Goal: Task Accomplishment & Management: Manage account settings

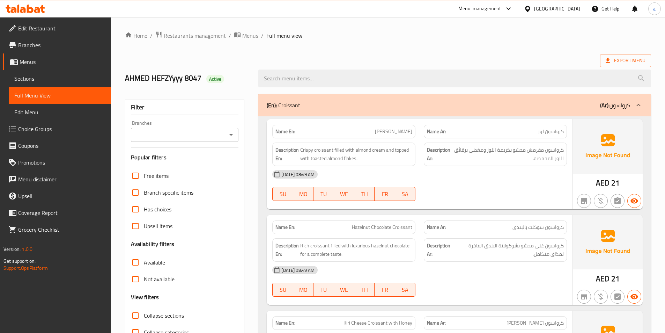
scroll to position [1161, 0]
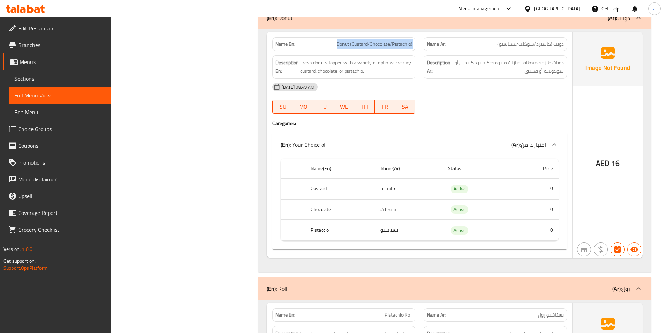
click at [26, 61] on span "Menus" at bounding box center [63, 62] width 86 height 8
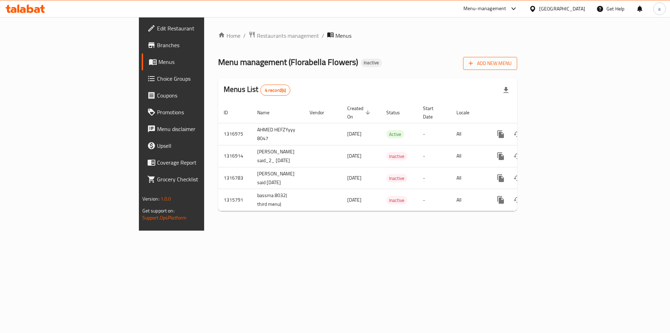
click at [512, 65] on span "Add New Menu" at bounding box center [490, 63] width 43 height 9
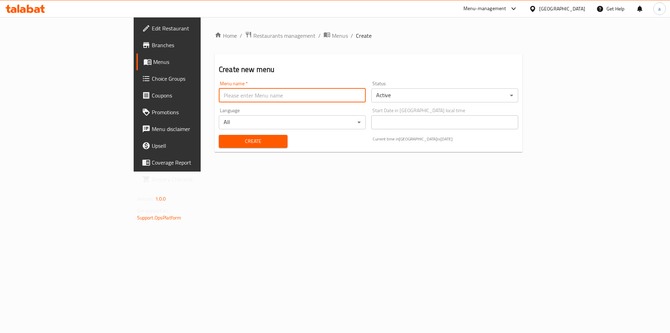
click at [355, 95] on input "text" at bounding box center [292, 95] width 147 height 14
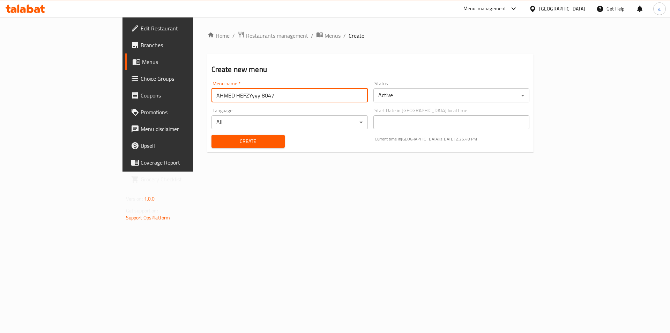
click at [211, 96] on input "AHMED HEFZYyyy 8047" at bounding box center [289, 95] width 156 height 14
type input "[PERSON_NAME] 2 menue"
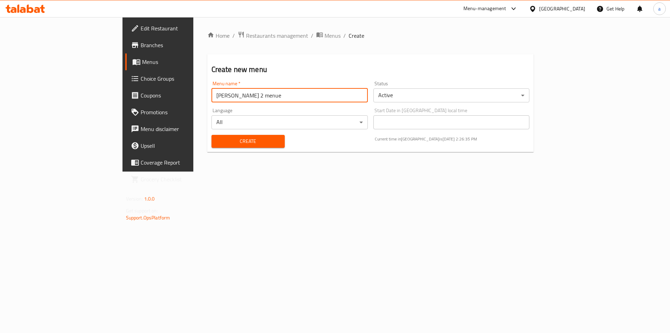
click at [211, 135] on button "Create" at bounding box center [247, 141] width 73 height 13
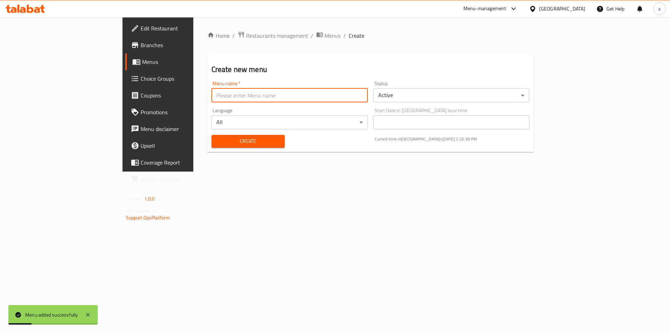
click at [142, 65] on span "Menus" at bounding box center [185, 62] width 87 height 8
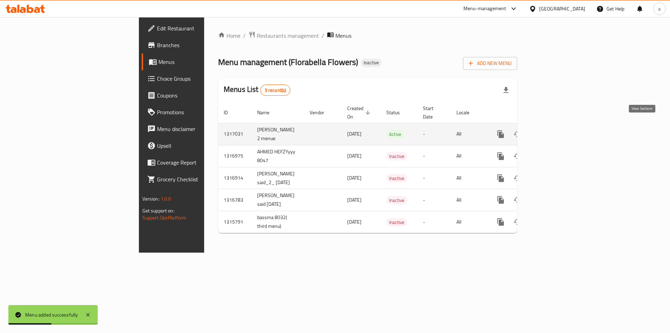
click at [555, 130] on icon "enhanced table" at bounding box center [551, 134] width 8 height 8
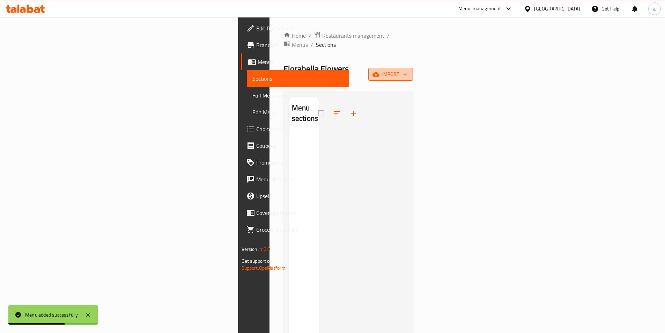
click at [409, 71] on icon "button" at bounding box center [405, 74] width 7 height 7
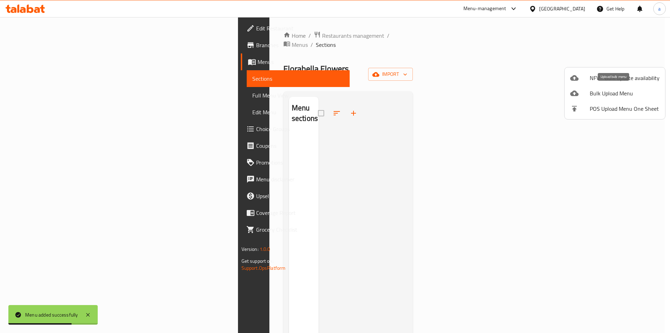
click at [613, 92] on span "Bulk Upload Menu" at bounding box center [625, 93] width 70 height 8
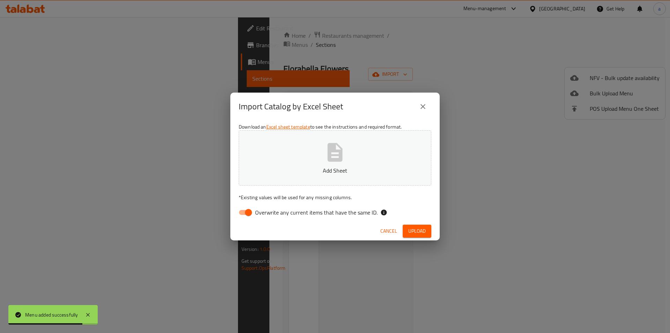
click at [249, 212] on input "Overwrite any current items that have the same ID." at bounding box center [249, 212] width 40 height 13
checkbox input "false"
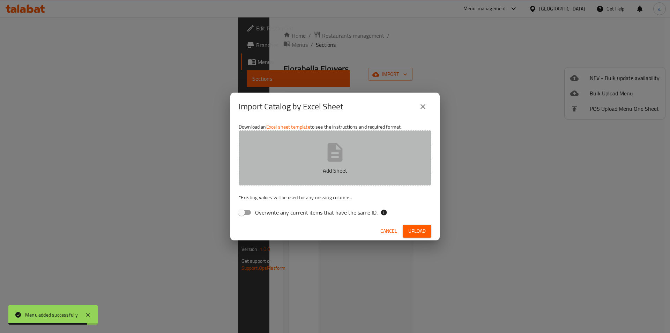
click at [341, 153] on icon "button" at bounding box center [335, 152] width 15 height 18
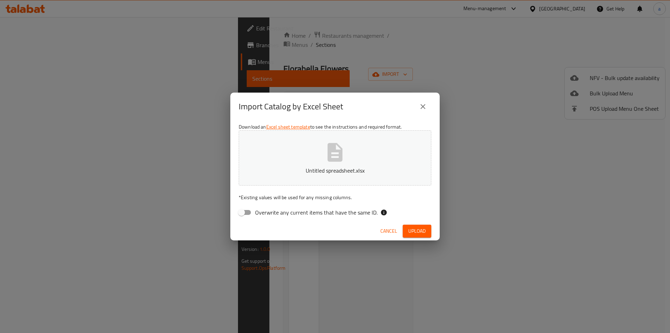
click at [421, 225] on button "Upload" at bounding box center [417, 230] width 29 height 13
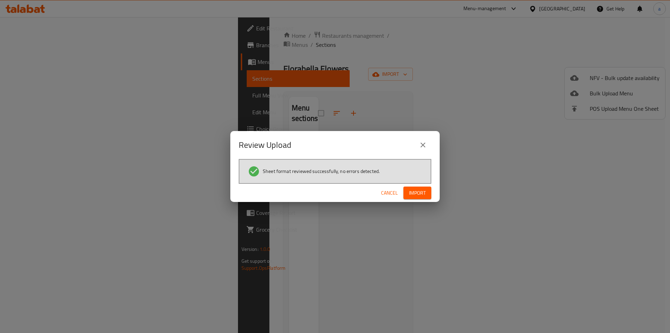
click at [427, 191] on button "Import" at bounding box center [417, 192] width 28 height 13
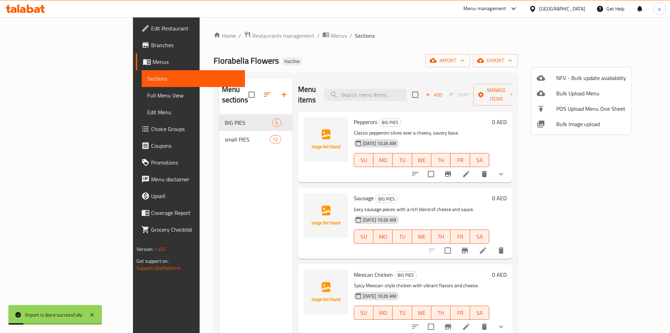
click at [31, 90] on div at bounding box center [335, 166] width 670 height 333
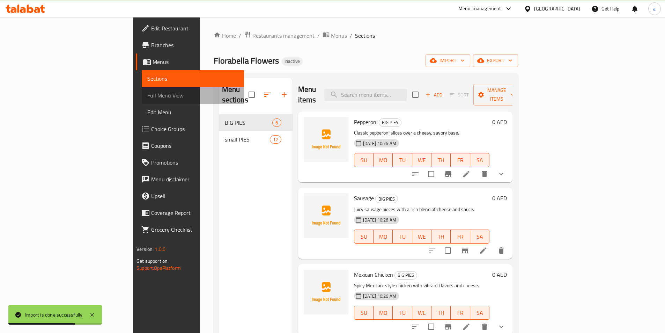
click at [147, 94] on span "Full Menu View" at bounding box center [192, 95] width 91 height 8
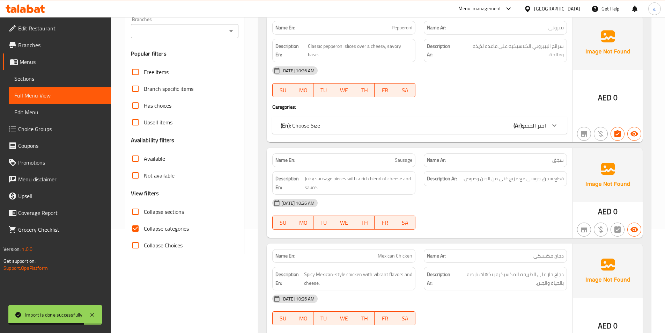
scroll to position [105, 0]
click at [137, 226] on input "Collapse categories" at bounding box center [135, 227] width 17 height 17
checkbox input "false"
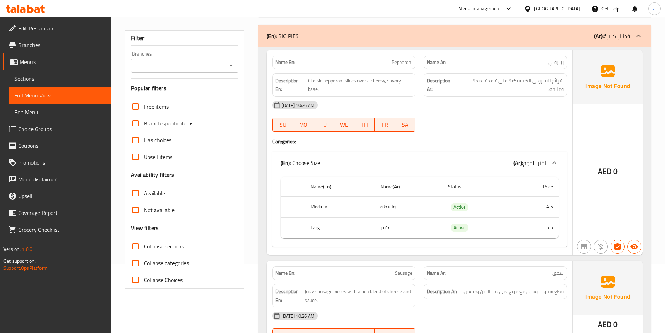
scroll to position [0, 0]
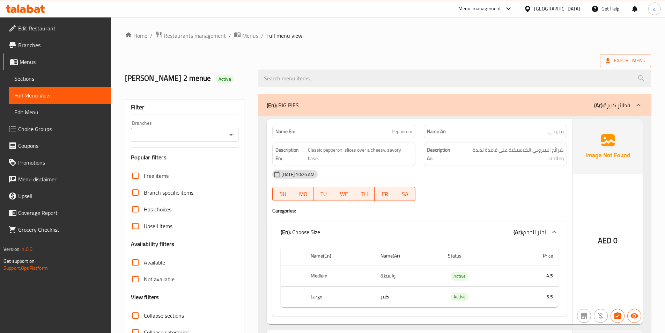
click at [35, 59] on span "Menus" at bounding box center [63, 62] width 86 height 8
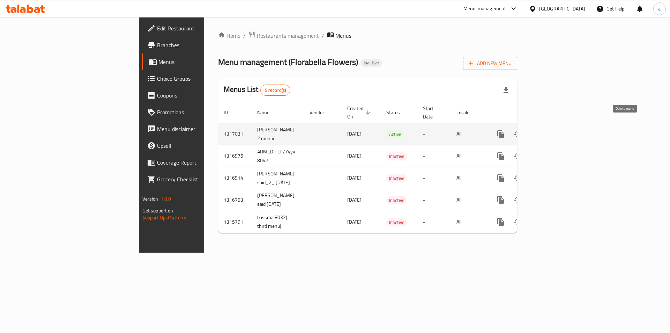
click at [537, 131] on icon "enhanced table" at bounding box center [534, 134] width 5 height 6
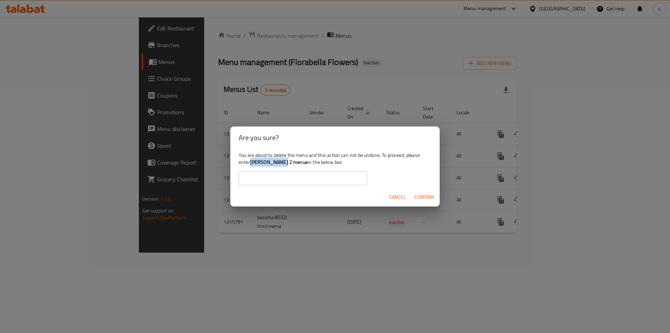
drag, startPoint x: 287, startPoint y: 163, endPoint x: 251, endPoint y: 162, distance: 35.6
click at [251, 162] on div "You are about to delete the menu and this action can not be undone. To proceed,…" at bounding box center [334, 168] width 209 height 39
copy b "[PERSON_NAME] 2 menue"
click at [267, 180] on input "text" at bounding box center [303, 178] width 128 height 14
paste input "[PERSON_NAME] 2 menue"
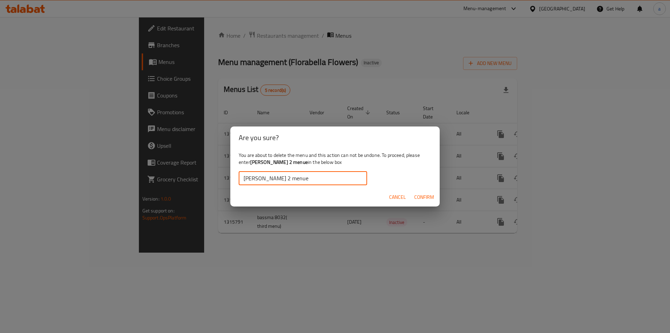
type input "[PERSON_NAME] 2 menue"
click at [431, 193] on span "Confirm" at bounding box center [424, 197] width 20 height 9
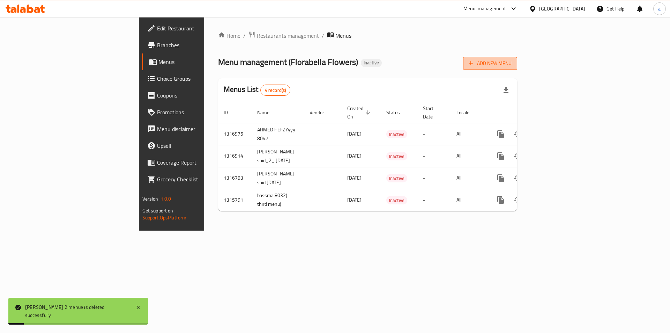
click at [512, 66] on span "Add New Menu" at bounding box center [490, 63] width 43 height 9
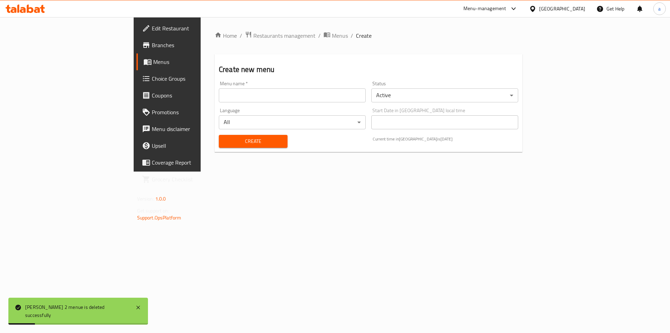
click at [253, 91] on input "text" at bounding box center [292, 95] width 147 height 14
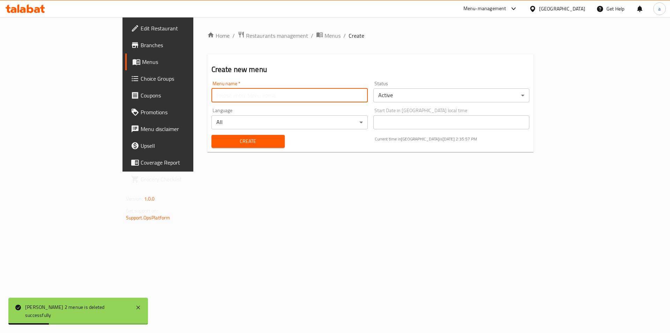
type input "8047 sufra (3)"
click at [217, 111] on div "Language All ​" at bounding box center [289, 118] width 156 height 21
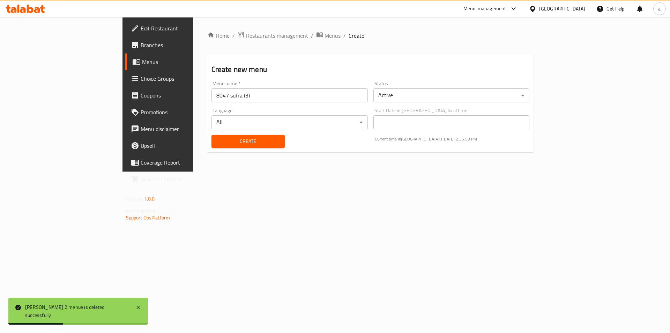
click at [217, 141] on span "Create" at bounding box center [248, 141] width 62 height 9
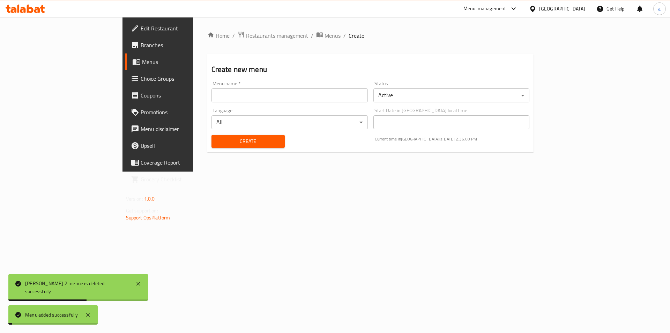
click at [142, 62] on span "Menus" at bounding box center [185, 62] width 87 height 8
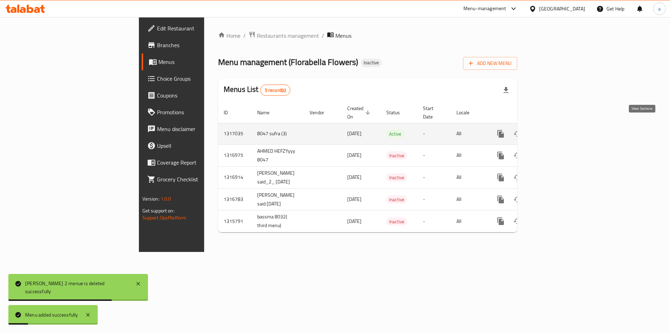
click at [554, 131] on icon "enhanced table" at bounding box center [551, 134] width 6 height 6
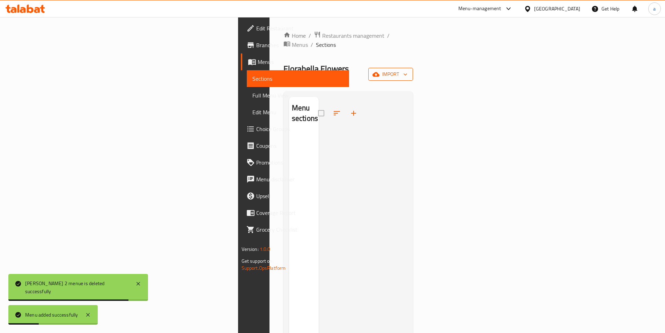
click at [407, 70] on span "import" at bounding box center [391, 74] width 34 height 9
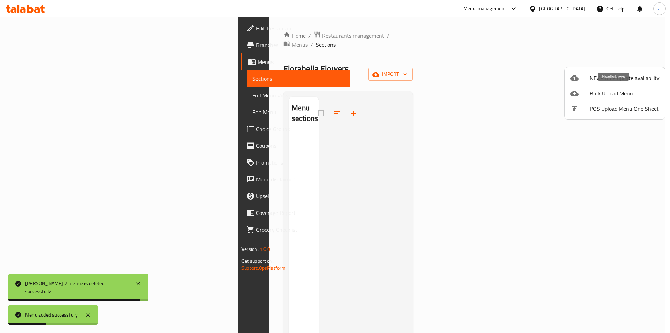
click at [613, 96] on span "Bulk Upload Menu" at bounding box center [625, 93] width 70 height 8
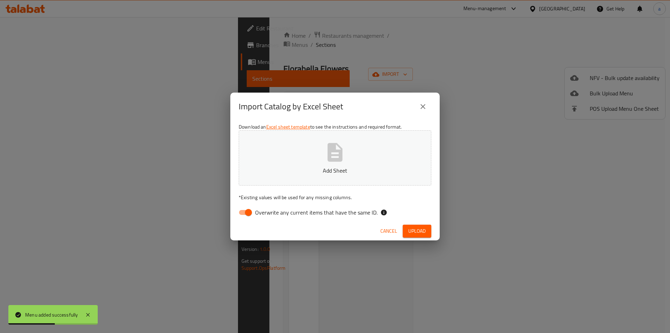
click at [248, 213] on input "Overwrite any current items that have the same ID." at bounding box center [249, 212] width 40 height 13
checkbox input "false"
click at [415, 236] on button "Upload" at bounding box center [417, 230] width 29 height 13
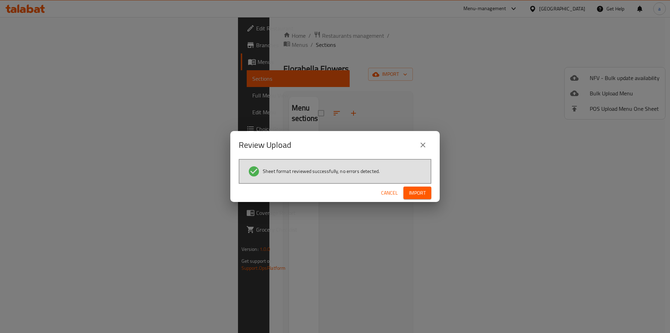
click at [425, 188] on button "Import" at bounding box center [417, 192] width 28 height 13
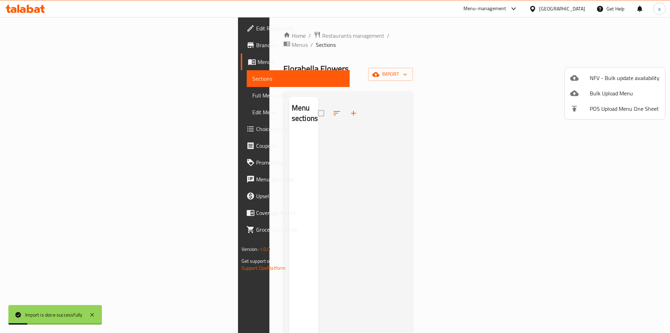
click at [40, 92] on div at bounding box center [335, 166] width 670 height 333
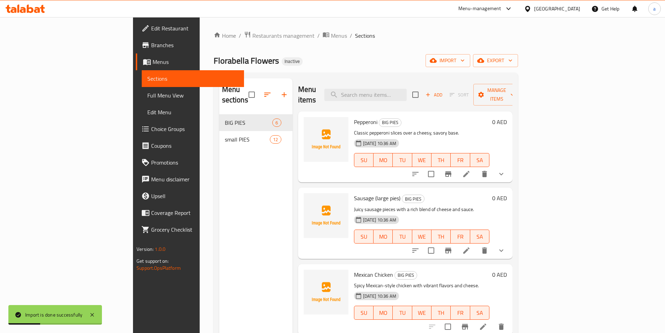
click at [147, 95] on span "Full Menu View" at bounding box center [192, 95] width 91 height 8
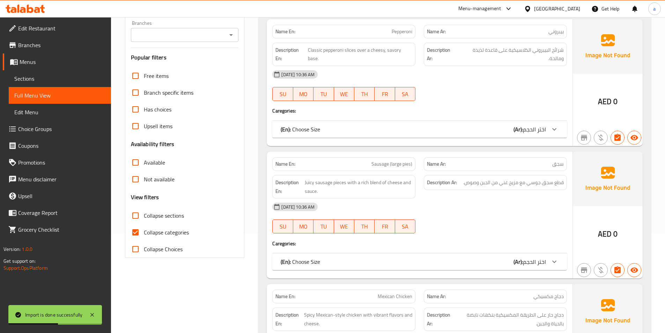
scroll to position [140, 0]
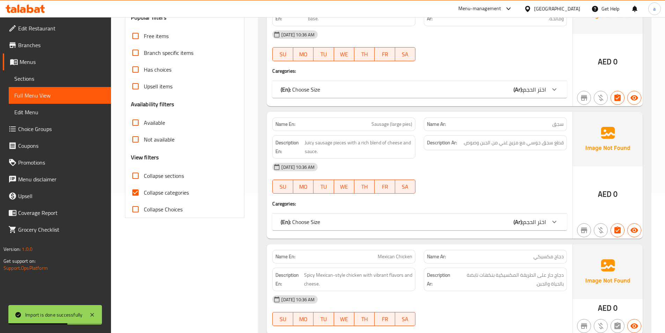
click at [137, 191] on input "Collapse categories" at bounding box center [135, 192] width 17 height 17
checkbox input "false"
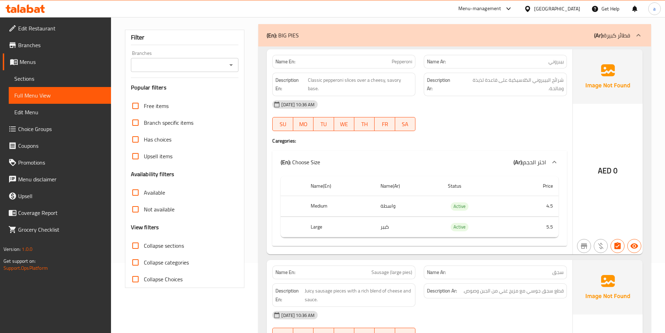
scroll to position [0, 0]
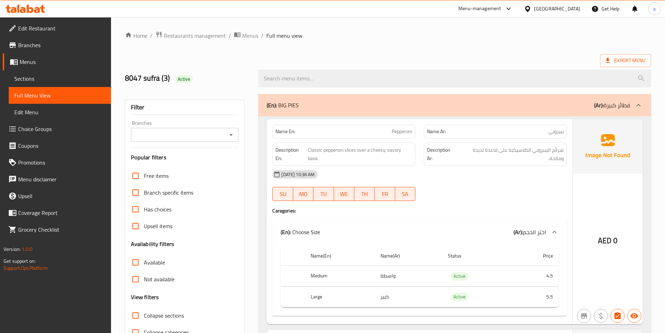
click at [29, 65] on span "Menus" at bounding box center [63, 62] width 86 height 8
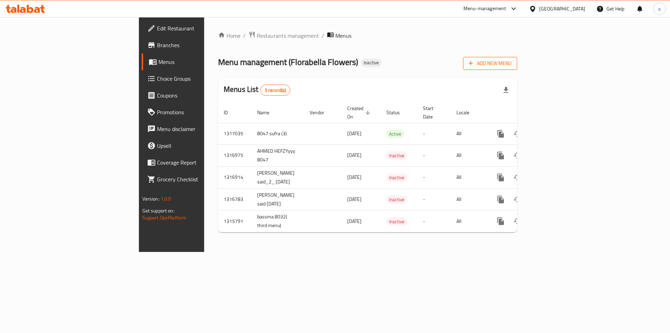
click at [512, 65] on span "Add New Menu" at bounding box center [490, 63] width 43 height 9
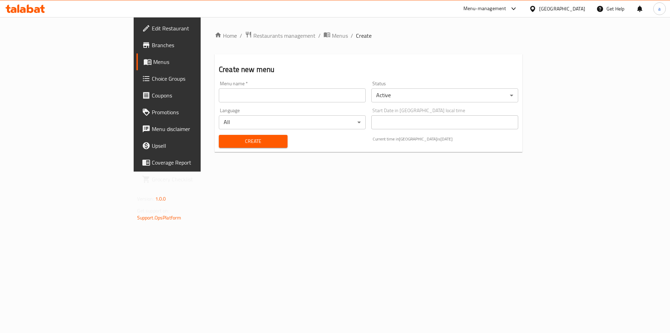
click at [299, 93] on input "text" at bounding box center [292, 95] width 147 height 14
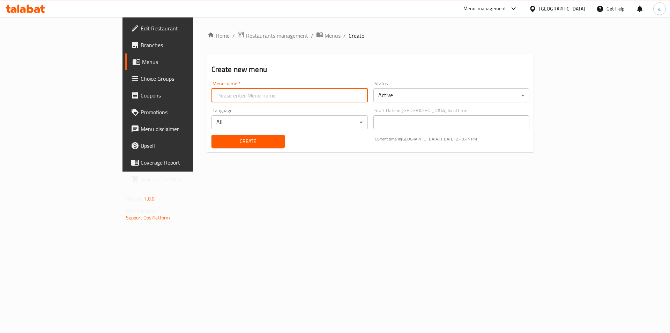
type input "Delivery area 1"
click at [217, 138] on span "Create" at bounding box center [248, 141] width 62 height 9
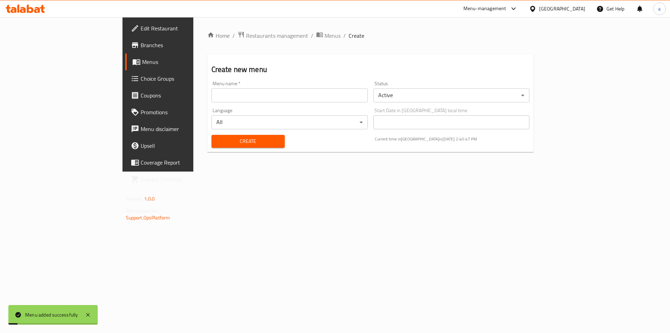
click at [142, 64] on span "Menus" at bounding box center [185, 62] width 87 height 8
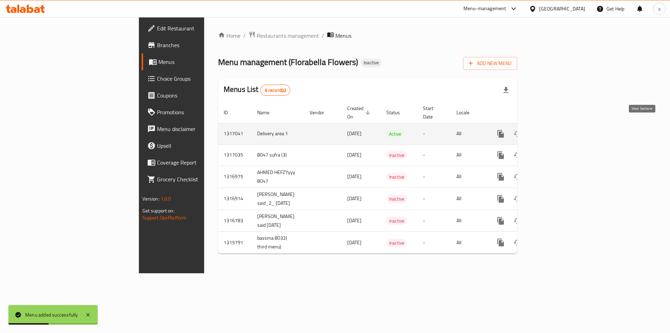
click at [554, 131] on icon "enhanced table" at bounding box center [551, 134] width 6 height 6
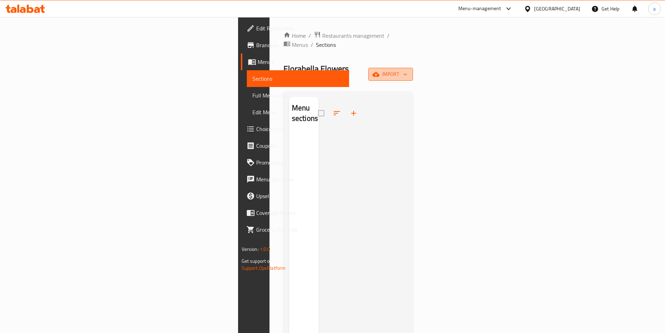
click at [413, 68] on button "import" at bounding box center [390, 74] width 45 height 13
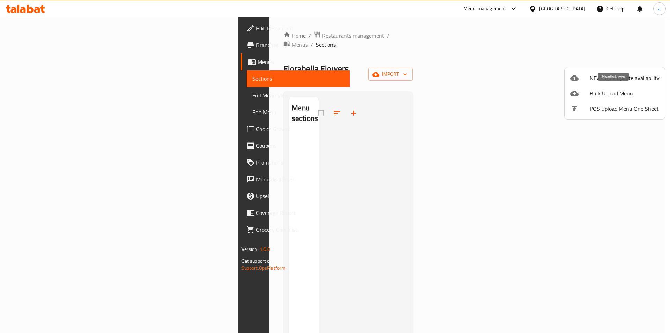
click at [598, 90] on span "Bulk Upload Menu" at bounding box center [625, 93] width 70 height 8
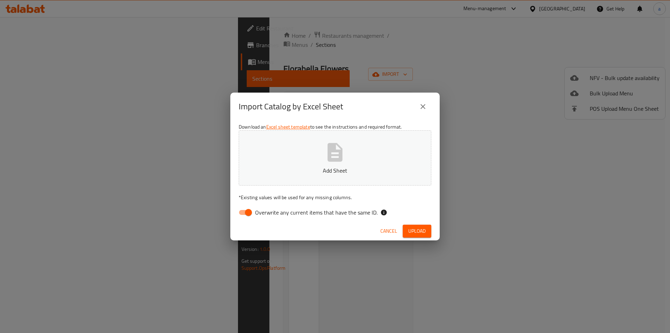
click at [249, 211] on input "Overwrite any current items that have the same ID." at bounding box center [249, 212] width 40 height 13
checkbox input "false"
click at [287, 161] on button "Add Sheet" at bounding box center [335, 157] width 193 height 55
click at [408, 229] on button "Upload" at bounding box center [417, 230] width 29 height 13
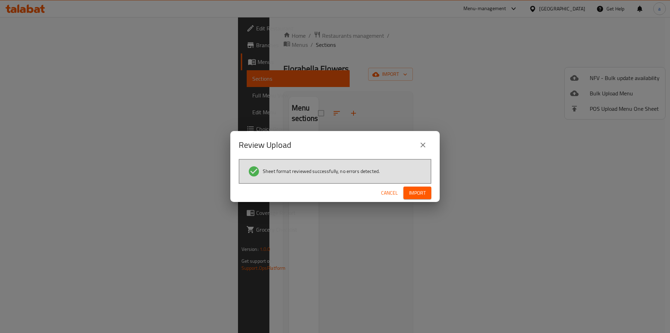
click at [418, 188] on span "Import" at bounding box center [417, 192] width 17 height 9
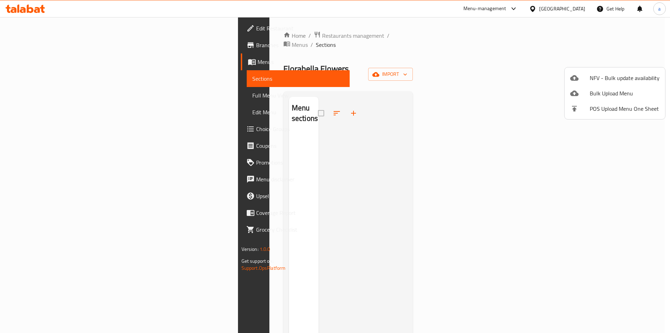
click at [43, 96] on div at bounding box center [335, 166] width 670 height 333
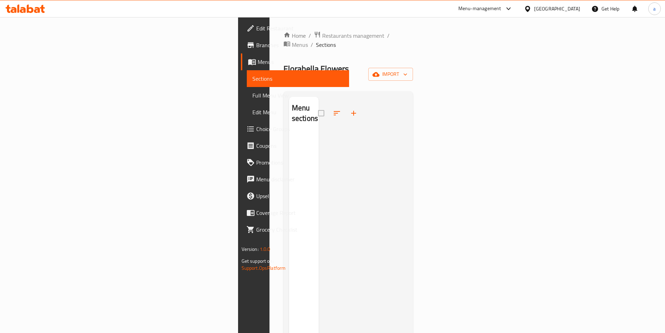
click at [252, 92] on span "Full Menu View" at bounding box center [297, 95] width 91 height 8
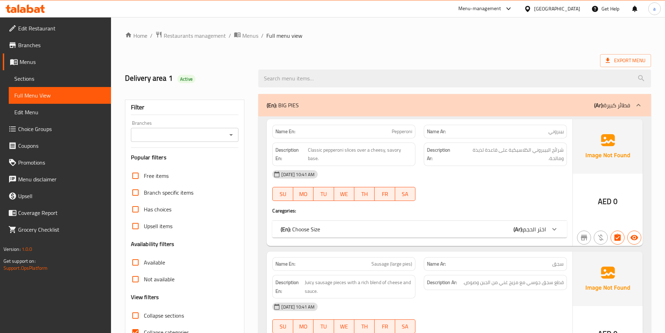
click at [38, 68] on link "Menus" at bounding box center [57, 61] width 108 height 17
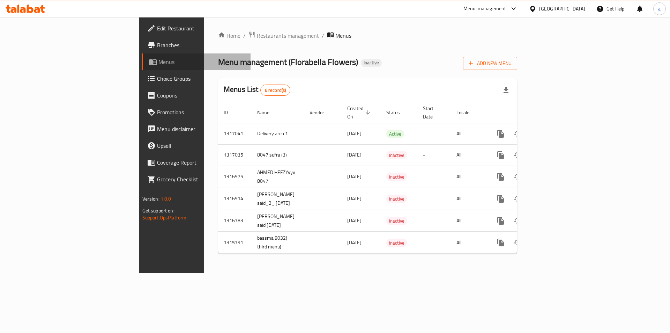
click at [158, 64] on span "Menus" at bounding box center [201, 62] width 87 height 8
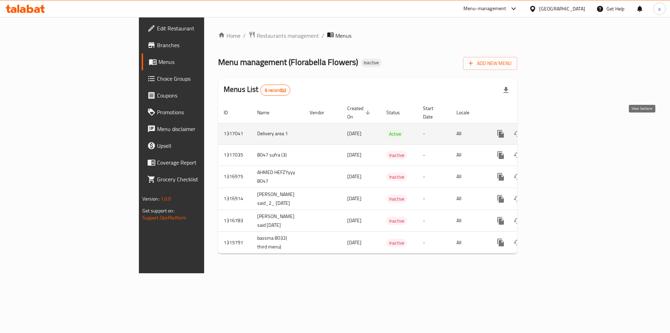
click at [554, 131] on icon "enhanced table" at bounding box center [551, 134] width 6 height 6
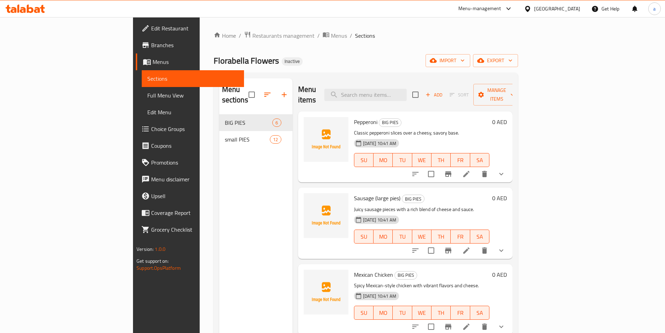
click at [147, 99] on span "Full Menu View" at bounding box center [192, 95] width 91 height 8
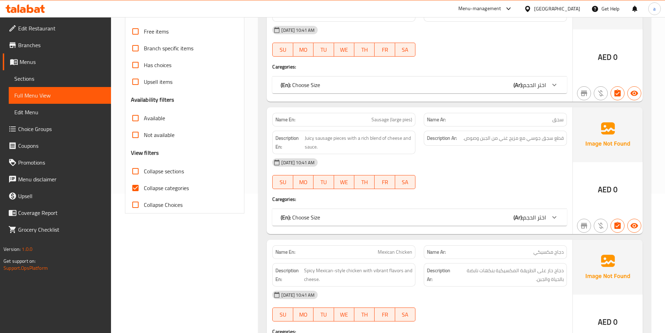
scroll to position [140, 0]
click at [136, 188] on input "Collapse categories" at bounding box center [135, 187] width 17 height 17
checkbox input "false"
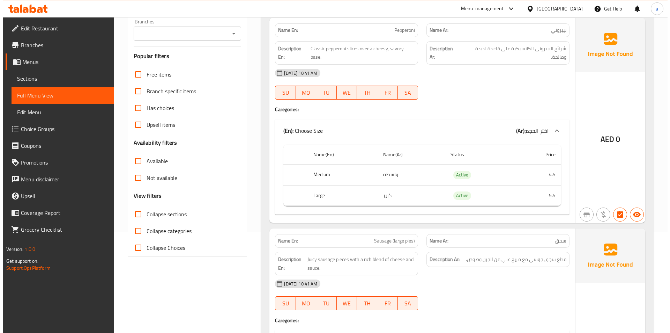
scroll to position [0, 0]
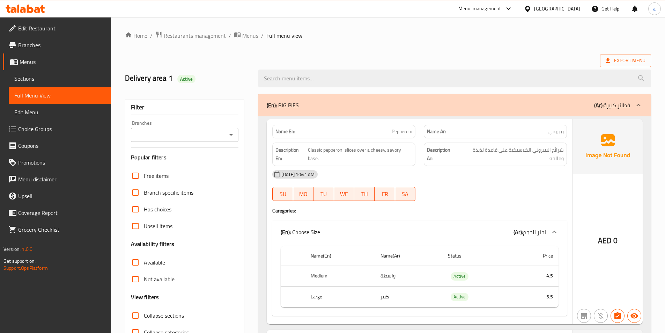
click at [47, 65] on span "Menus" at bounding box center [63, 62] width 86 height 8
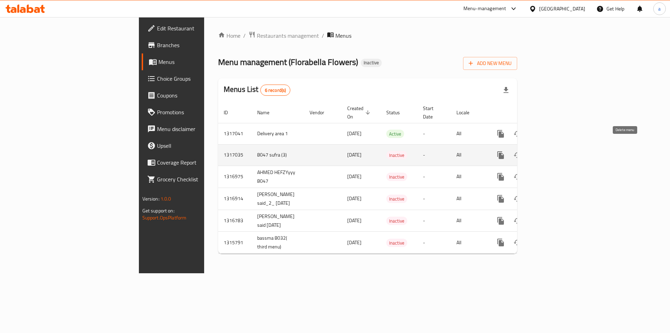
click at [538, 151] on icon "enhanced table" at bounding box center [534, 155] width 8 height 8
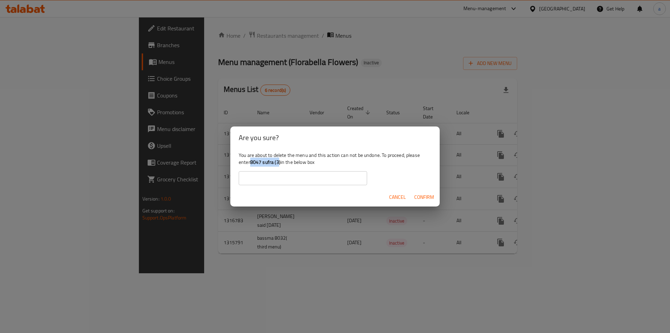
drag, startPoint x: 280, startPoint y: 162, endPoint x: 251, endPoint y: 163, distance: 28.6
click at [251, 163] on b "8047 sufra (3)" at bounding box center [265, 161] width 30 height 9
copy b "8047 sufra (3"
click at [263, 181] on input "text" at bounding box center [303, 178] width 128 height 14
paste input "8047 sufra (3"
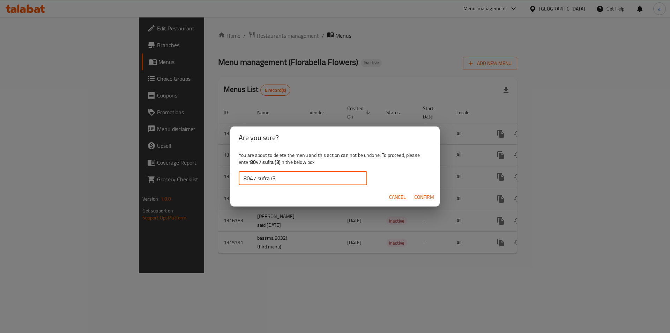
click at [422, 192] on button "Confirm" at bounding box center [423, 197] width 25 height 13
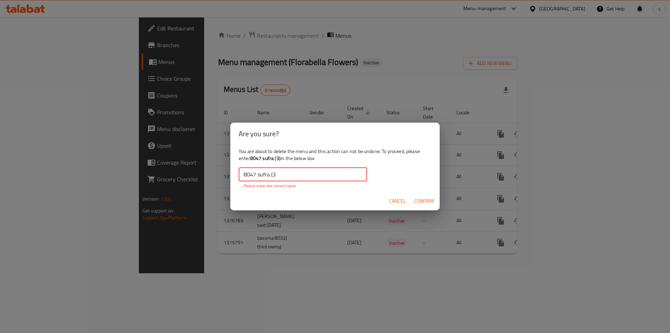
click at [279, 177] on input "8047 sufra (3" at bounding box center [303, 174] width 128 height 14
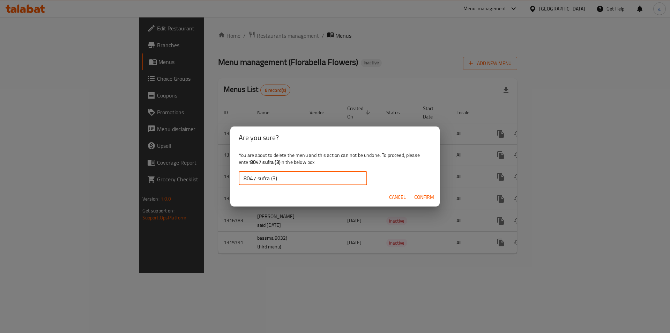
type input "8047 sufra (3)"
click at [419, 196] on span "Confirm" at bounding box center [424, 197] width 20 height 9
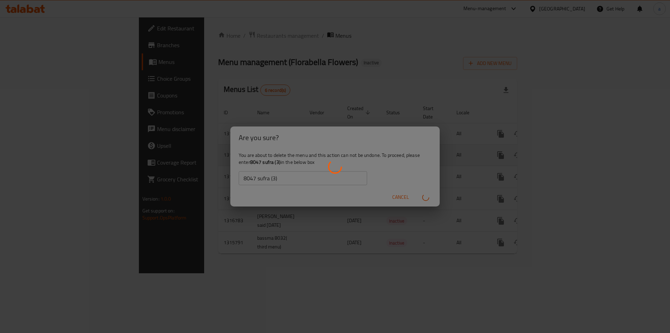
click at [312, 172] on div "enhanced table" at bounding box center [335, 166] width 670 height 333
click at [310, 172] on div "enhanced table" at bounding box center [335, 166] width 670 height 333
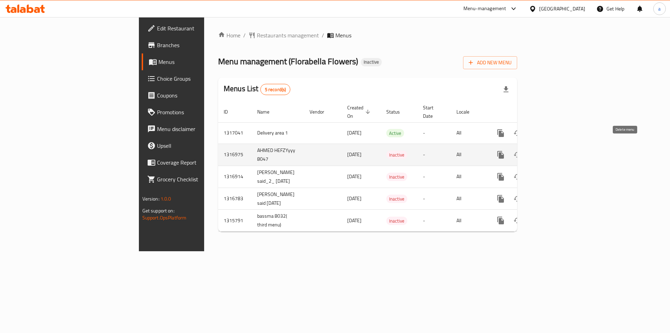
click at [537, 151] on icon "enhanced table" at bounding box center [534, 154] width 5 height 6
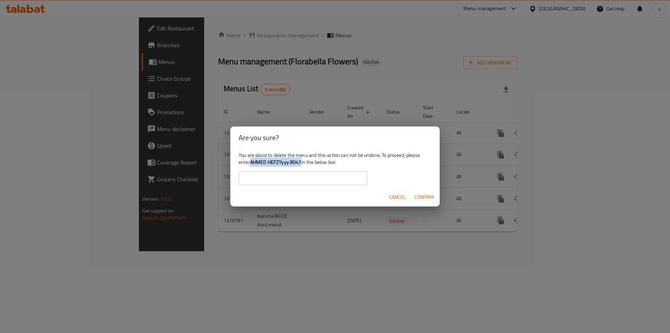
drag, startPoint x: 250, startPoint y: 162, endPoint x: 302, endPoint y: 166, distance: 51.5
click at [302, 166] on div "You are about to delete the menu and this action can not be undone. To proceed,…" at bounding box center [334, 168] width 209 height 39
copy div "AHMED HEFZYyyy 8047"
click at [285, 177] on input "text" at bounding box center [303, 178] width 128 height 14
paste input "AHMED HEFZYyyy 8047"
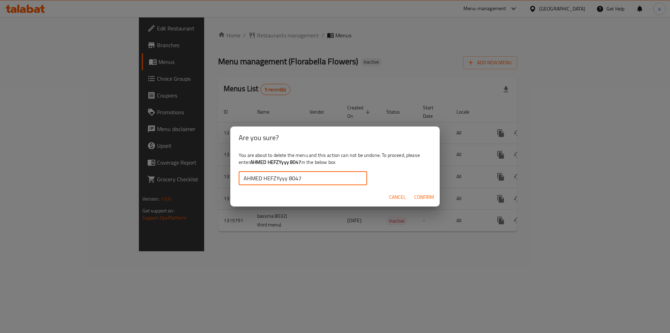
click at [420, 196] on span "Confirm" at bounding box center [424, 197] width 20 height 9
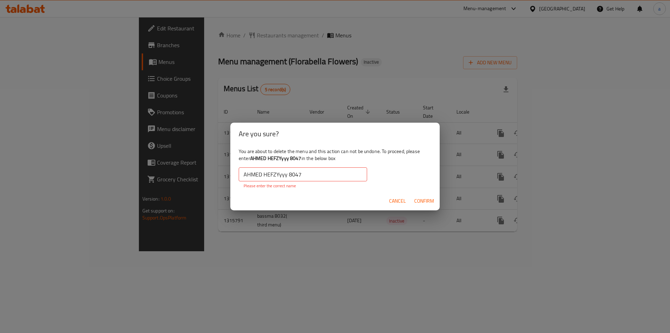
click at [247, 176] on input "AHMED HEFZYyyy 8047" at bounding box center [303, 174] width 128 height 14
click at [245, 175] on input "AHMED HEFZYyyy 8047" at bounding box center [303, 174] width 128 height 14
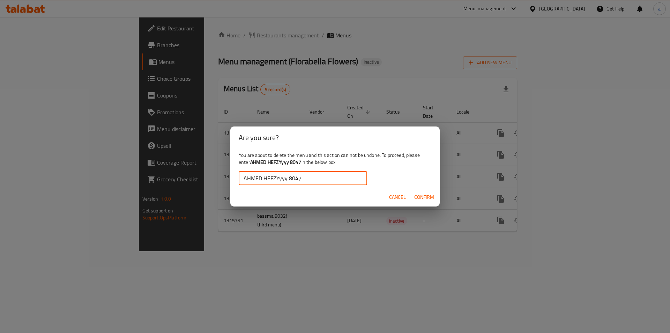
type input "AHMED HEFZYyyy 8047"
click at [431, 201] on button "Confirm" at bounding box center [423, 197] width 25 height 13
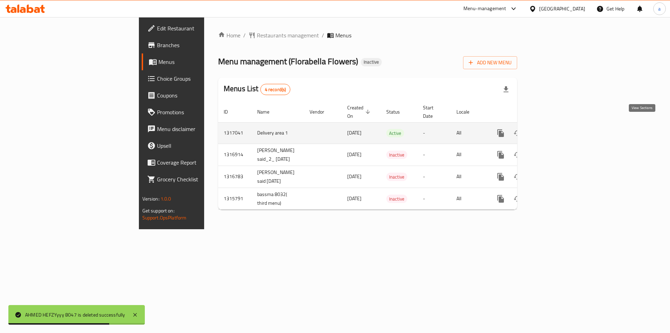
click at [554, 130] on icon "enhanced table" at bounding box center [551, 133] width 6 height 6
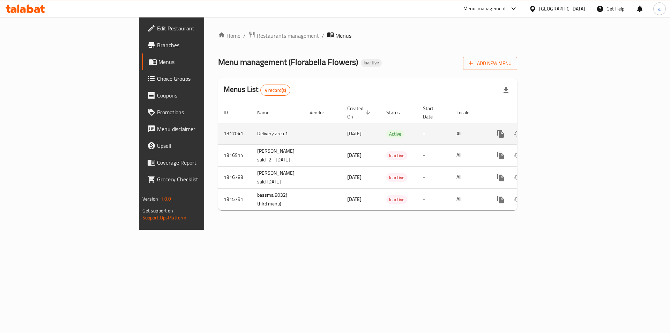
click at [538, 129] on icon "enhanced table" at bounding box center [534, 133] width 8 height 8
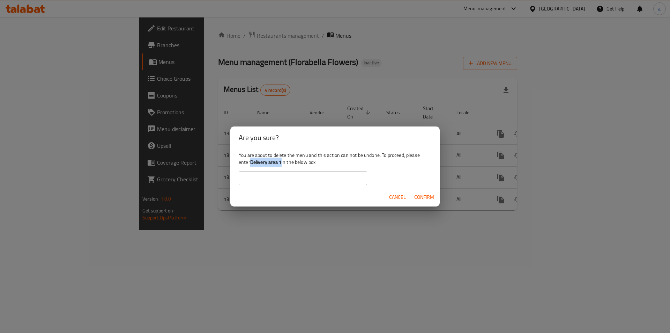
drag, startPoint x: 278, startPoint y: 165, endPoint x: 251, endPoint y: 165, distance: 26.5
click at [251, 165] on b "Delivery area 1" at bounding box center [265, 161] width 31 height 9
copy b "Delivery area 1"
click at [261, 176] on input "text" at bounding box center [303, 178] width 128 height 14
paste input "Delivery area 1"
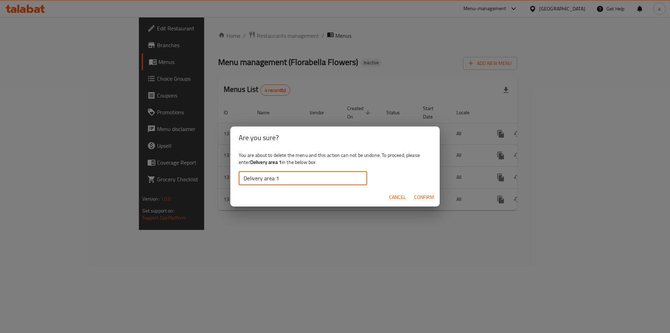
type input "Delivery area 1"
click at [422, 193] on span "Confirm" at bounding box center [424, 197] width 20 height 9
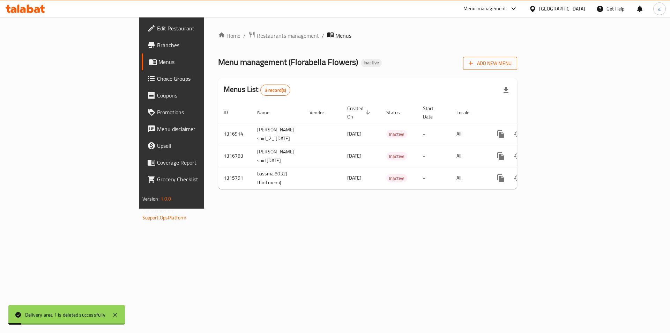
click at [517, 67] on button "Add New Menu" at bounding box center [490, 63] width 54 height 13
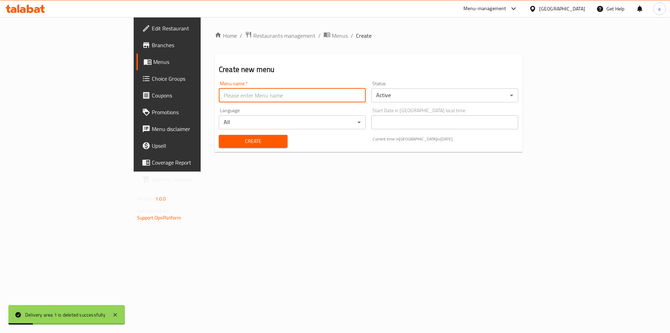
click at [270, 96] on input "text" at bounding box center [292, 95] width 147 height 14
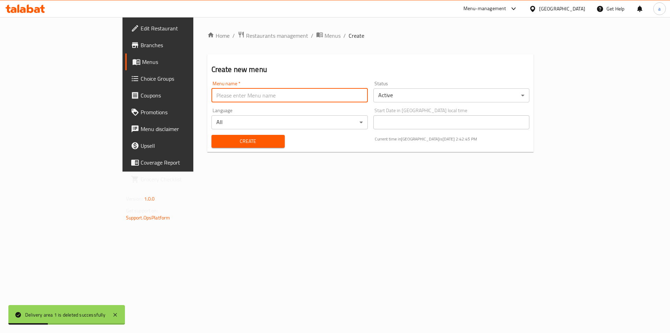
type input "AHMED HEFZYyyy 8047"
click at [217, 141] on span "Create" at bounding box center [248, 141] width 62 height 9
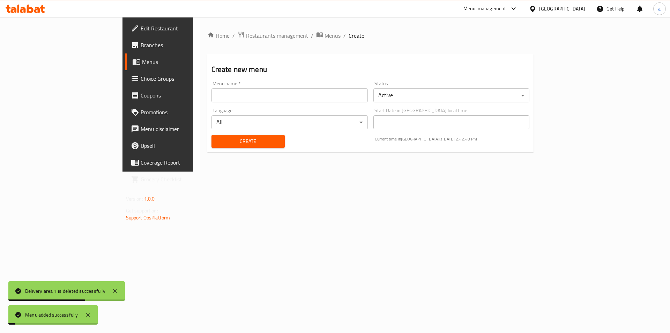
click at [142, 62] on span "Menus" at bounding box center [185, 62] width 87 height 8
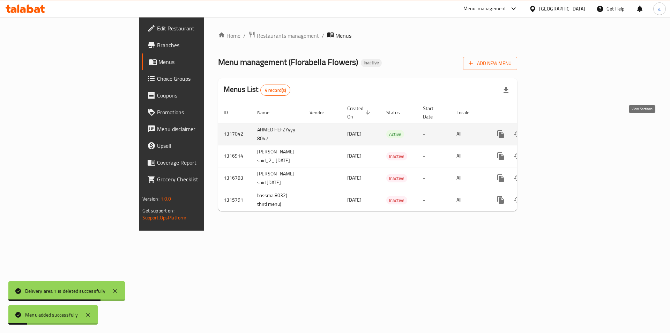
click at [554, 131] on icon "enhanced table" at bounding box center [551, 134] width 6 height 6
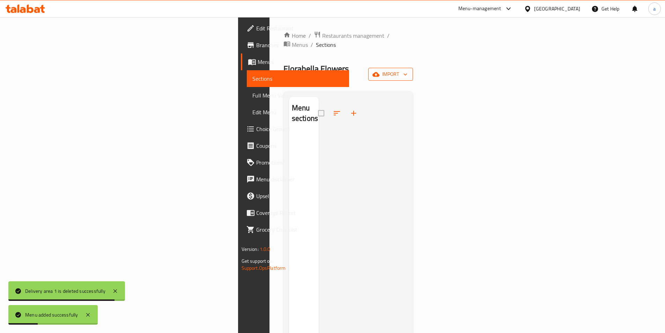
click at [407, 70] on span "import" at bounding box center [391, 74] width 34 height 9
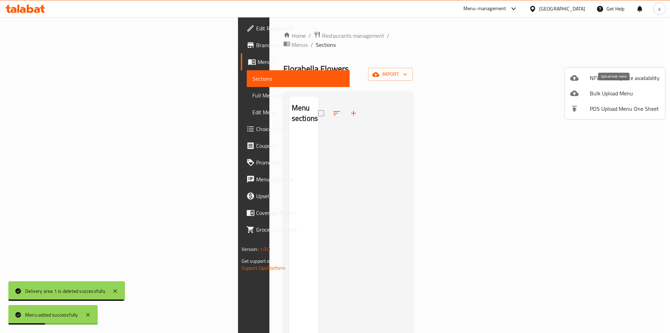
click at [610, 94] on span "Bulk Upload Menu" at bounding box center [625, 93] width 70 height 8
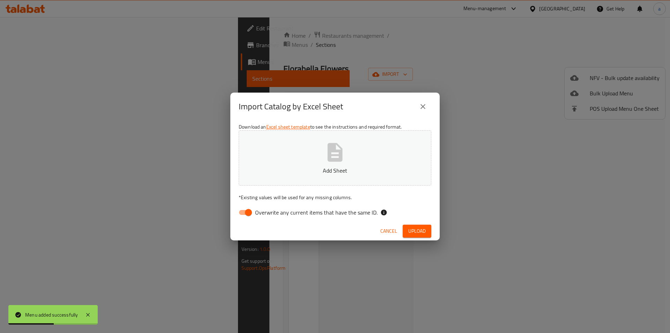
click at [246, 212] on input "Overwrite any current items that have the same ID." at bounding box center [249, 212] width 40 height 13
checkbox input "false"
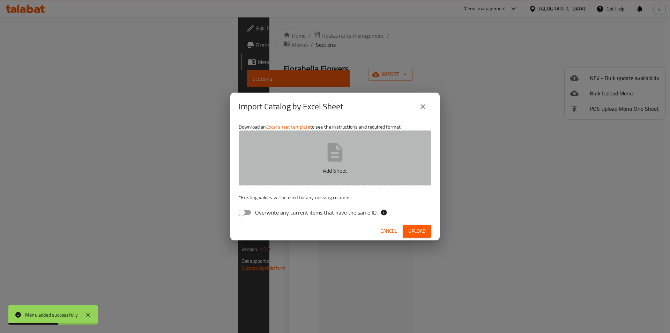
click at [297, 154] on button "Add Sheet" at bounding box center [335, 157] width 193 height 55
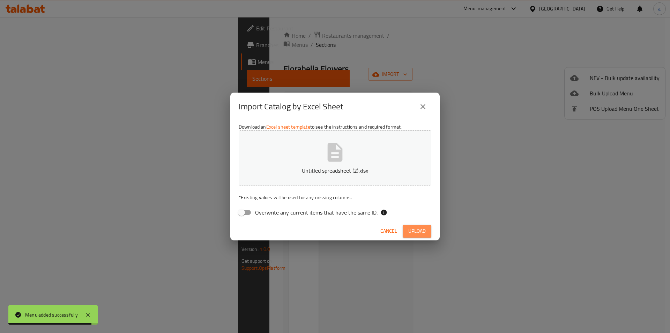
click at [417, 229] on span "Upload" at bounding box center [416, 230] width 17 height 9
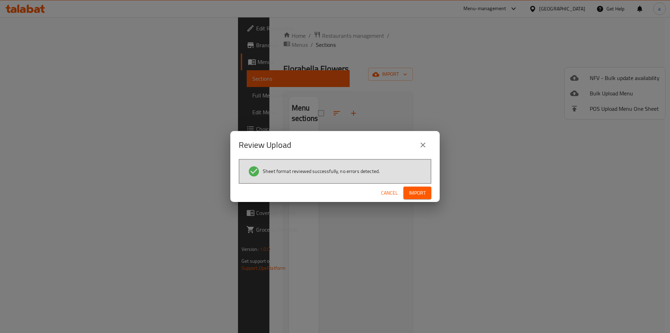
click at [432, 190] on div "Cancel Import" at bounding box center [334, 193] width 209 height 18
click at [421, 193] on span "Import" at bounding box center [417, 192] width 17 height 9
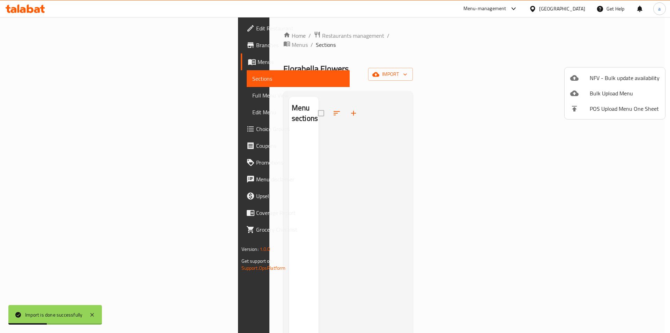
click at [31, 95] on div at bounding box center [335, 166] width 670 height 333
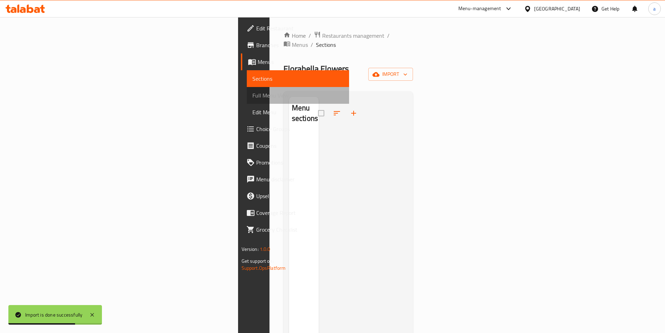
click at [252, 95] on span "Full Menu View" at bounding box center [297, 95] width 91 height 8
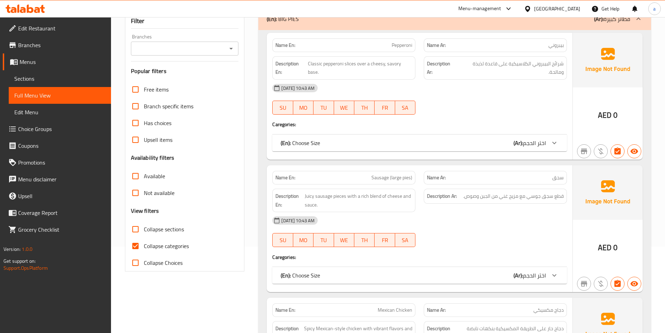
scroll to position [35, 0]
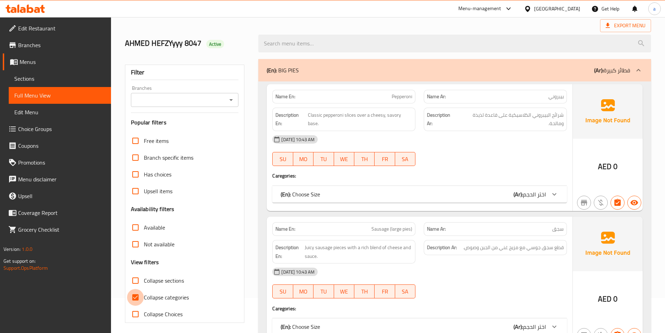
click at [134, 293] on input "Collapse categories" at bounding box center [135, 297] width 17 height 17
checkbox input "false"
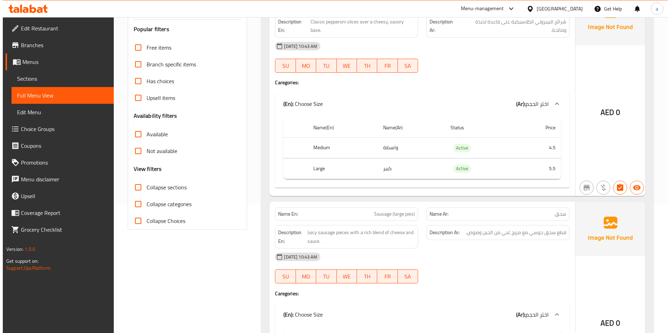
scroll to position [0, 0]
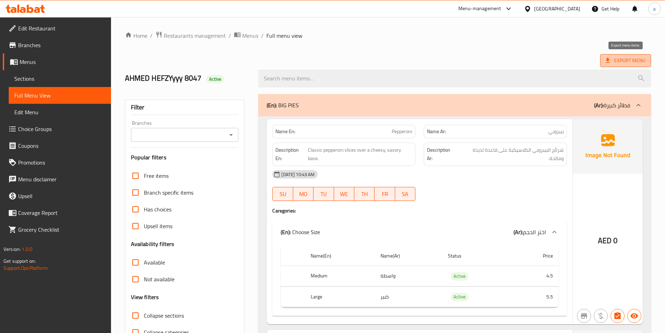
click at [620, 60] on span "Export Menu" at bounding box center [625, 60] width 40 height 9
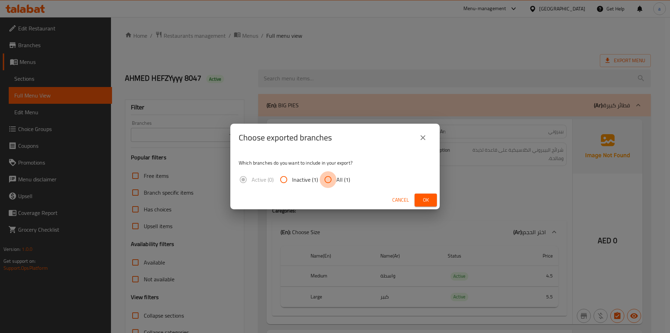
click at [330, 179] on input "All (1)" at bounding box center [328, 179] width 17 height 17
radio input "true"
click at [419, 198] on button "Ok" at bounding box center [426, 199] width 22 height 13
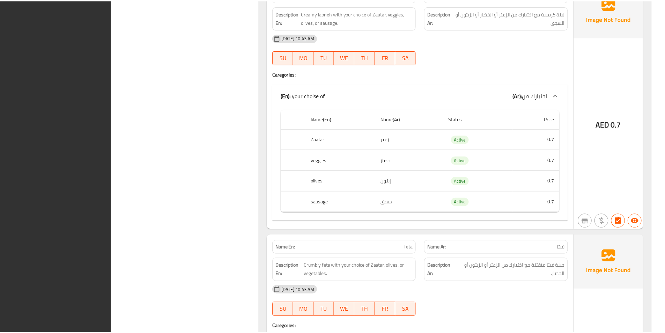
scroll to position [2500, 0]
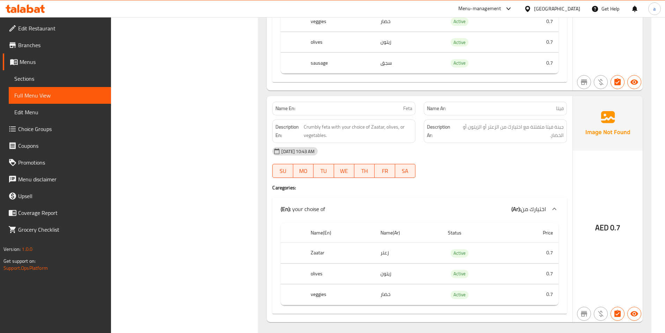
click at [25, 64] on span "Menus" at bounding box center [63, 62] width 86 height 8
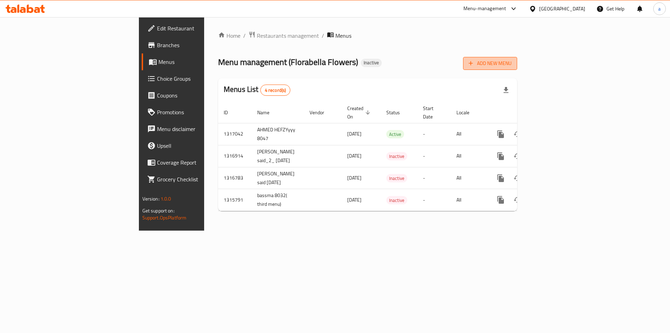
click at [512, 62] on span "Add New Menu" at bounding box center [490, 63] width 43 height 9
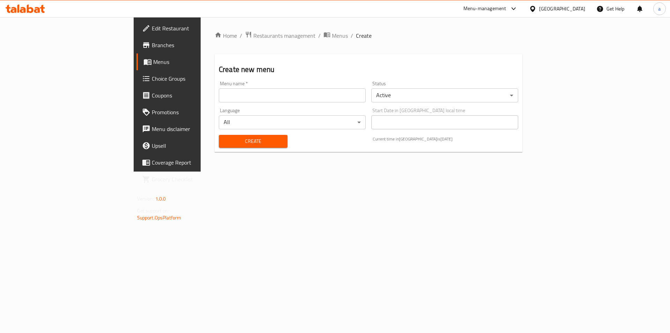
drag, startPoint x: 185, startPoint y: 96, endPoint x: 192, endPoint y: 101, distance: 8.5
click at [219, 96] on input "text" at bounding box center [292, 95] width 147 height 14
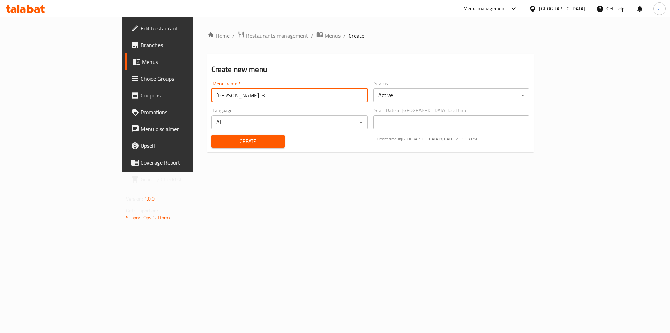
type input "AHMED HEFZY 3"
click at [211, 135] on button "Create" at bounding box center [247, 141] width 73 height 13
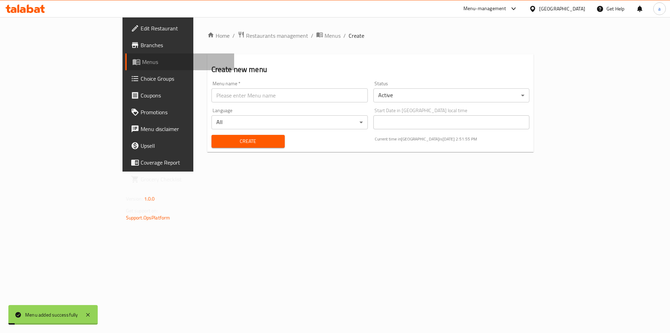
click at [125, 67] on link "Menus" at bounding box center [179, 61] width 109 height 17
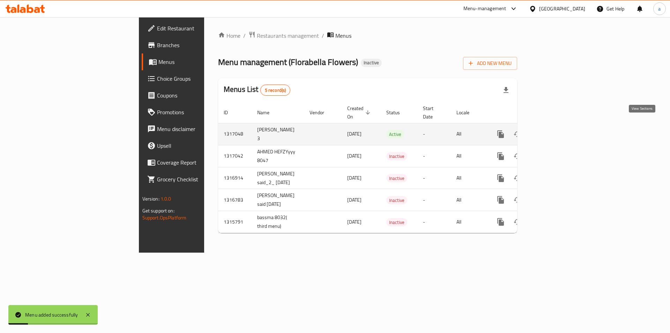
click at [555, 130] on icon "enhanced table" at bounding box center [551, 134] width 8 height 8
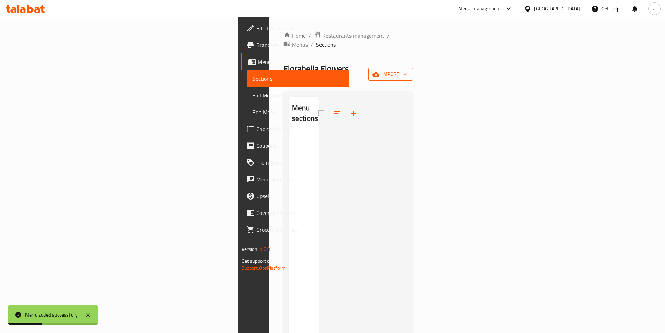
click at [407, 70] on span "import" at bounding box center [391, 74] width 34 height 9
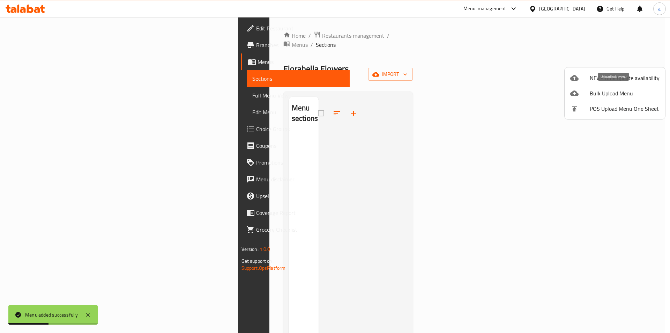
click at [621, 92] on span "Bulk Upload Menu" at bounding box center [625, 93] width 70 height 8
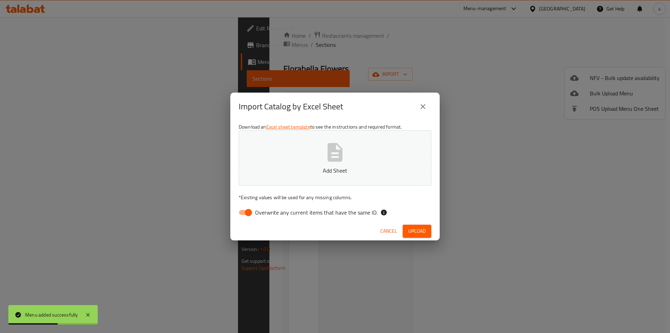
click at [254, 213] on input "Overwrite any current items that have the same ID." at bounding box center [249, 212] width 40 height 13
checkbox input "false"
click at [422, 228] on span "Upload" at bounding box center [416, 230] width 17 height 9
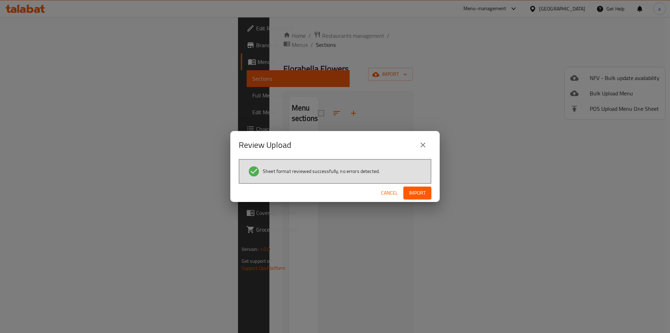
click at [417, 198] on button "Import" at bounding box center [417, 192] width 28 height 13
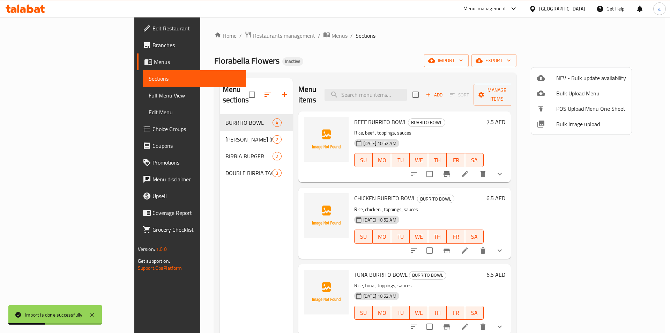
click at [41, 89] on div at bounding box center [335, 166] width 670 height 333
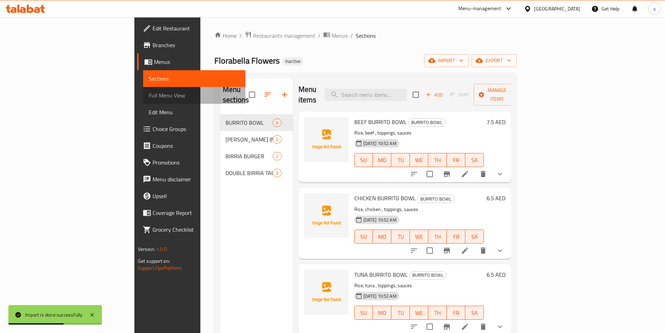
click at [149, 92] on span "Full Menu View" at bounding box center [194, 95] width 91 height 8
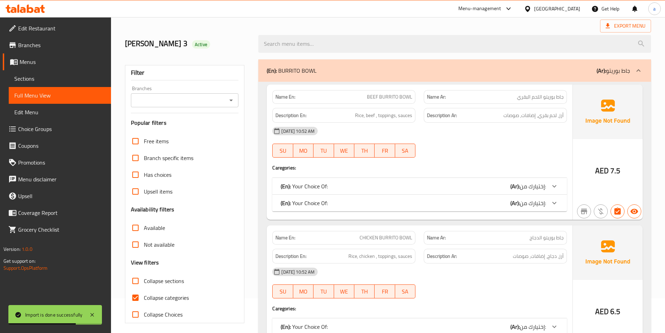
scroll to position [105, 0]
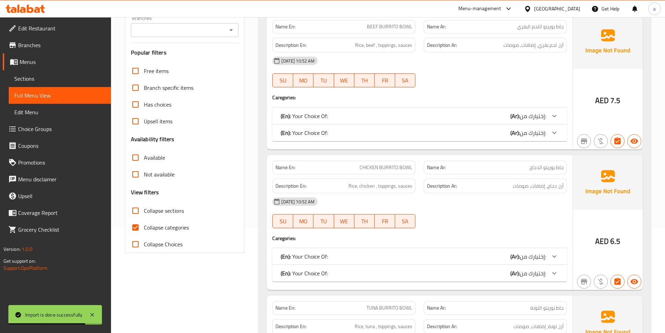
click at [137, 226] on input "Collapse categories" at bounding box center [135, 227] width 17 height 17
checkbox input "false"
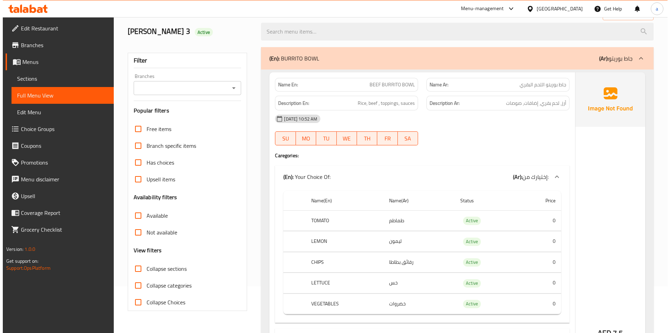
scroll to position [0, 0]
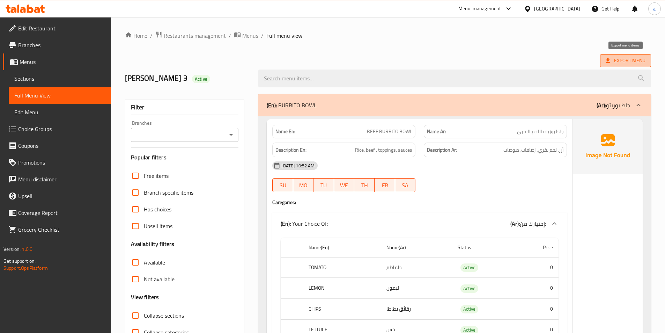
click at [620, 60] on span "Export Menu" at bounding box center [625, 60] width 40 height 9
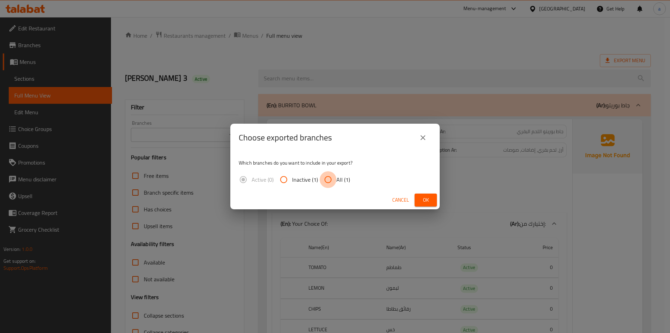
click at [325, 178] on input "All (1)" at bounding box center [328, 179] width 17 height 17
radio input "true"
click at [425, 200] on span "Ok" at bounding box center [425, 199] width 11 height 9
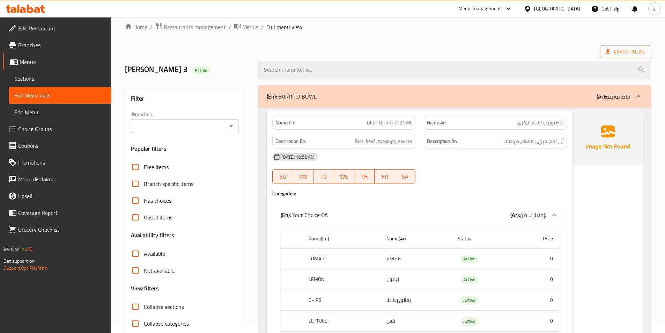
scroll to position [35, 0]
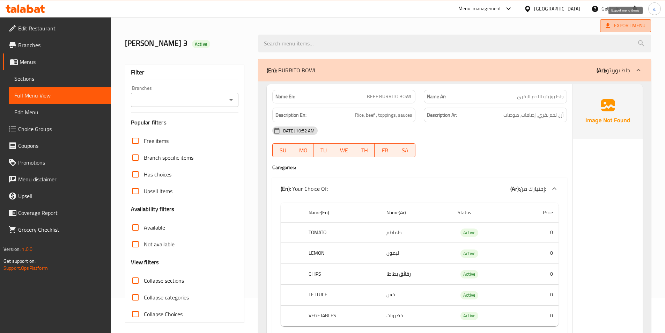
click at [632, 28] on span "Export Menu" at bounding box center [625, 25] width 40 height 9
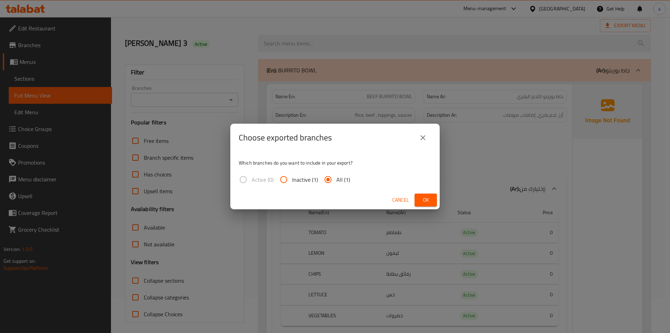
click at [428, 200] on span "Ok" at bounding box center [425, 199] width 11 height 9
